Goal: Check status

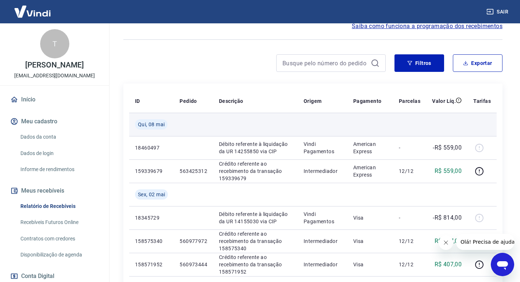
scroll to position [73, 0]
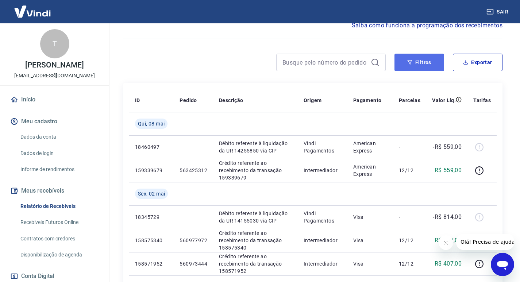
click at [428, 65] on button "Filtros" at bounding box center [419, 63] width 50 height 18
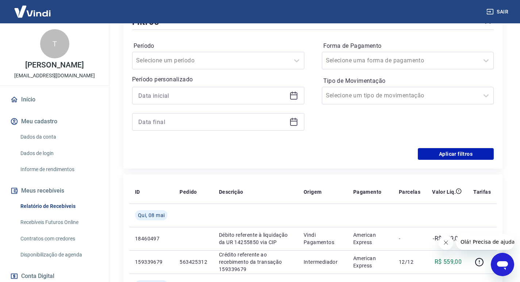
scroll to position [146, 0]
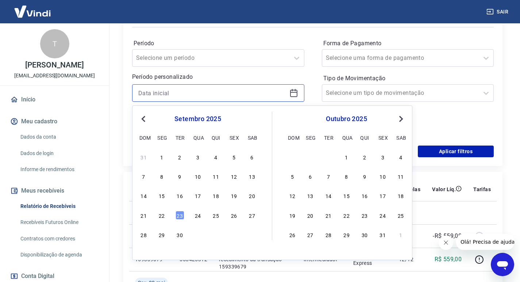
click at [187, 95] on input at bounding box center [212, 93] width 148 height 11
type input "[DATE]"
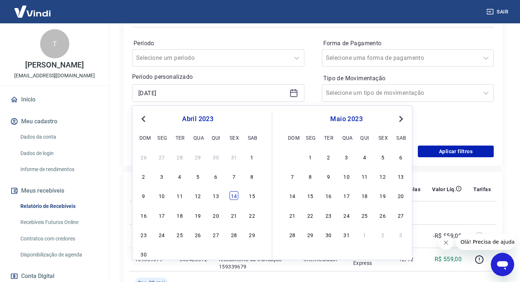
click at [233, 196] on div "14" at bounding box center [233, 195] width 9 height 9
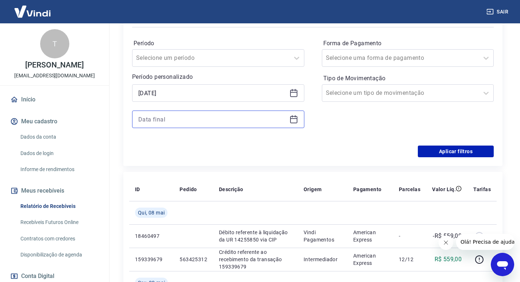
click at [193, 119] on input at bounding box center [212, 119] width 148 height 11
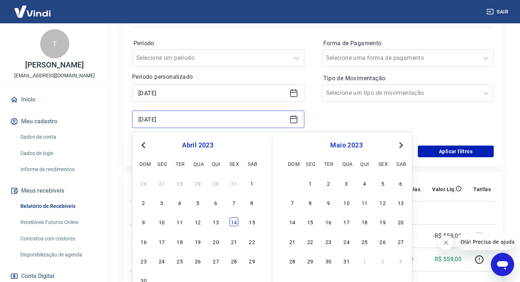
type input "[DATE]"
click at [232, 221] on div "14" at bounding box center [233, 221] width 9 height 9
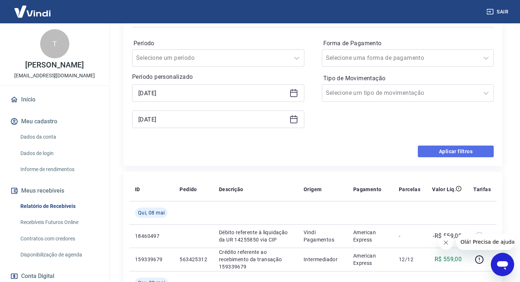
click at [441, 151] on button "Aplicar filtros" at bounding box center [456, 152] width 76 height 12
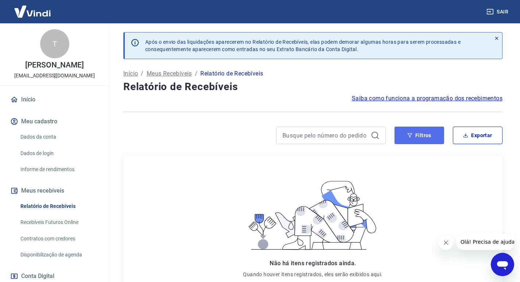
click at [419, 133] on button "Filtros" at bounding box center [419, 136] width 50 height 18
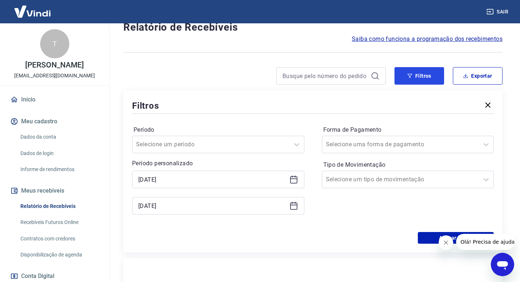
scroll to position [73, 0]
